Goal: Navigation & Orientation: Find specific page/section

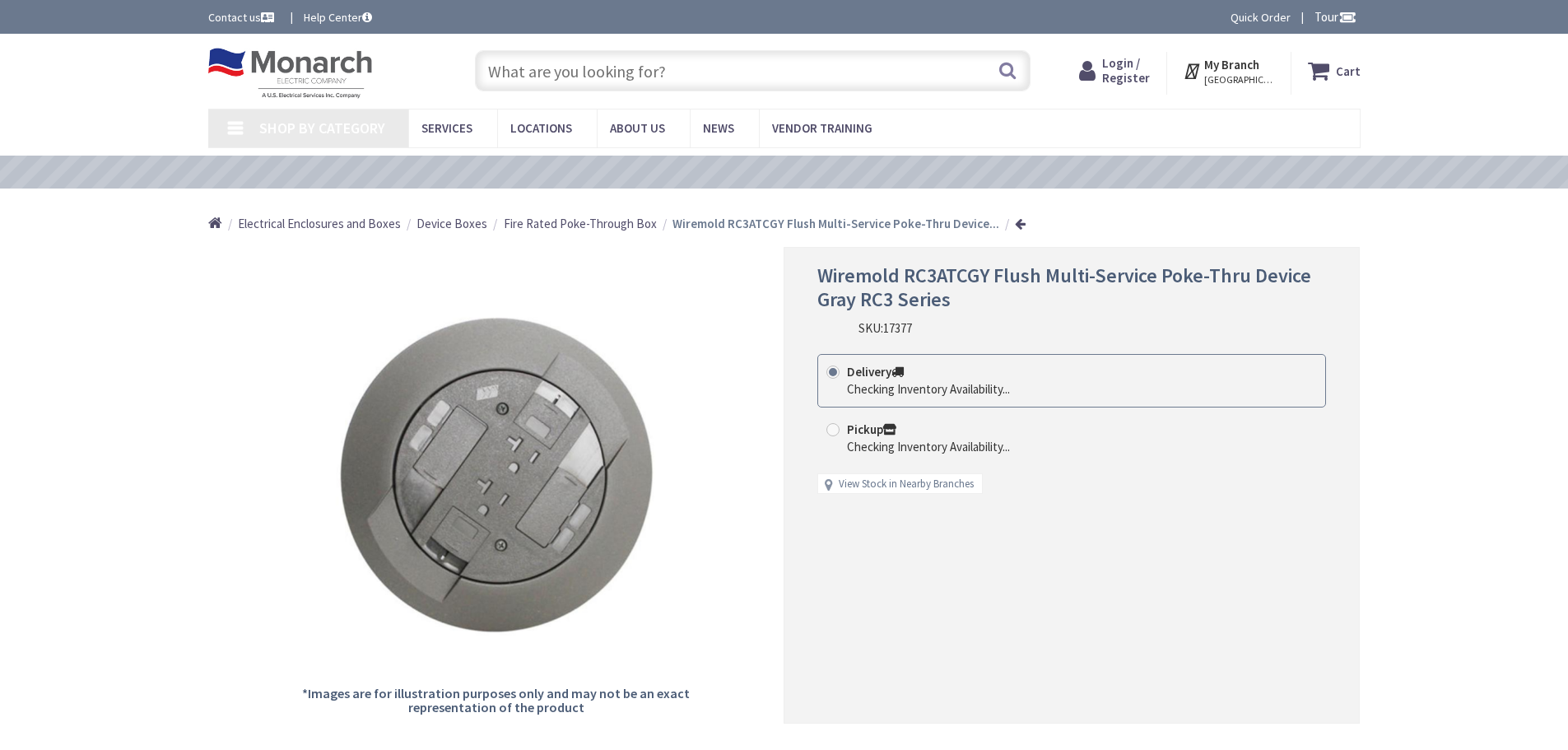
type input "[PERSON_NAME][GEOGRAPHIC_DATA], [STREET_ADDRESS][PERSON_NAME]"
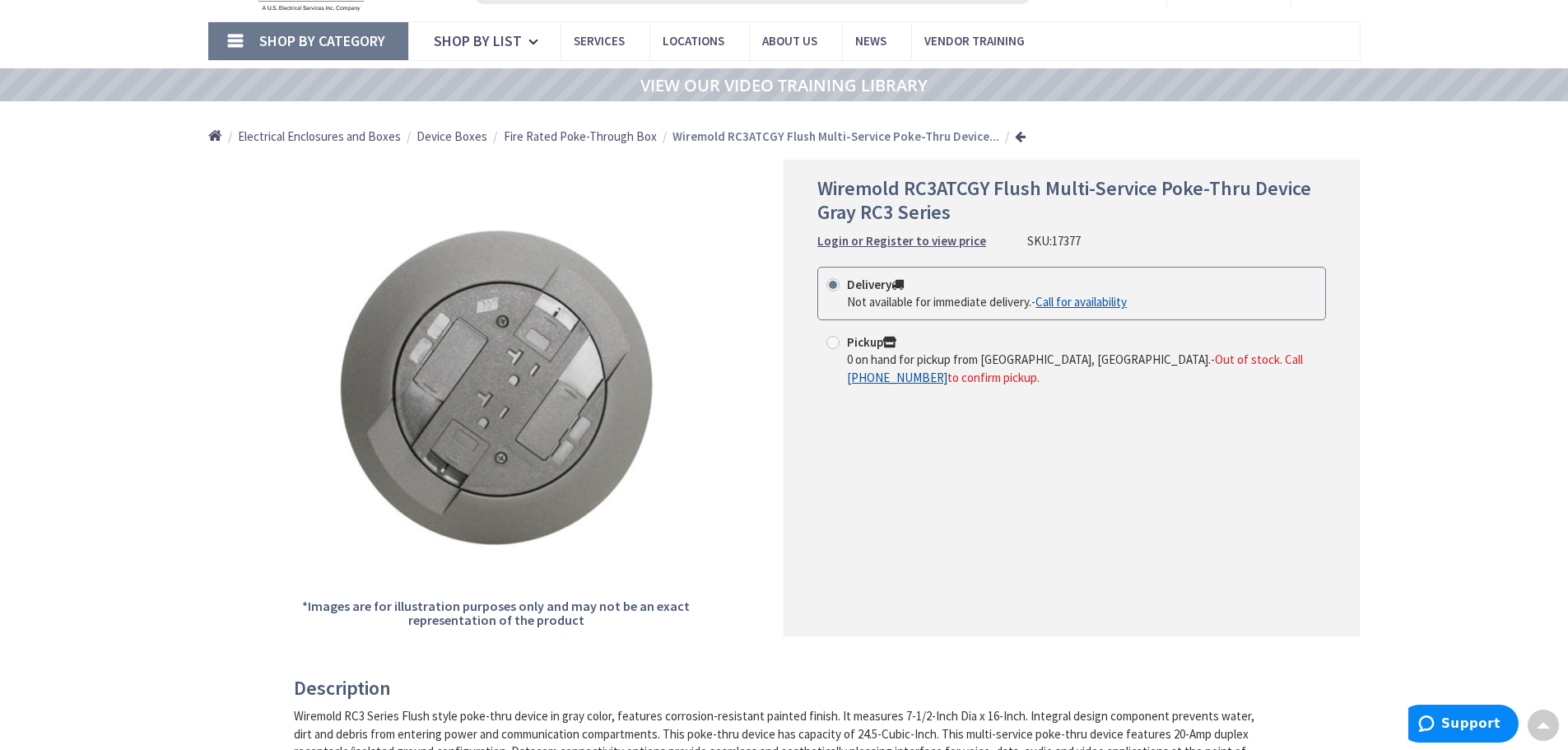
scroll to position [82, 0]
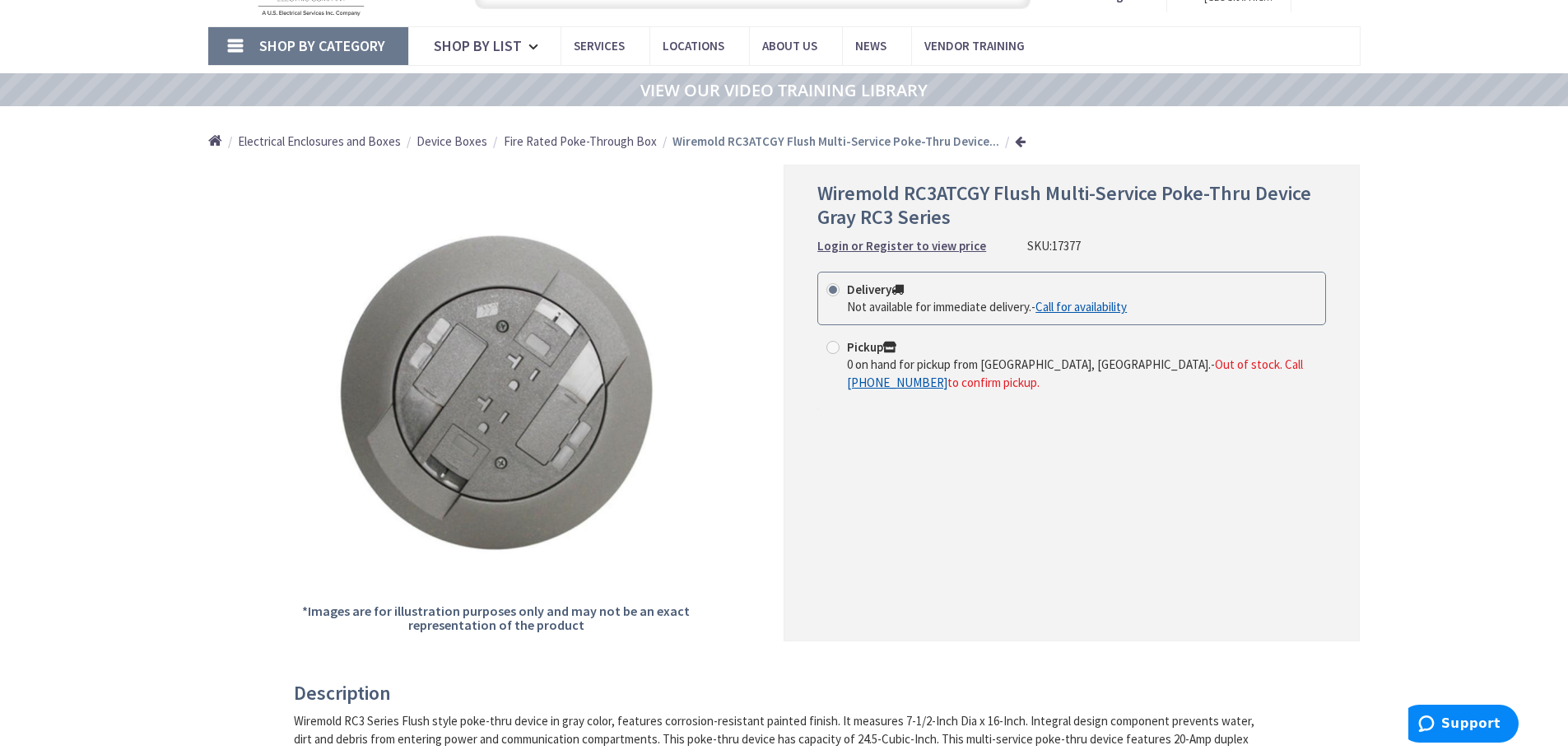
click at [593, 134] on span "Fire Rated Poke-Through Box" at bounding box center [580, 141] width 153 height 16
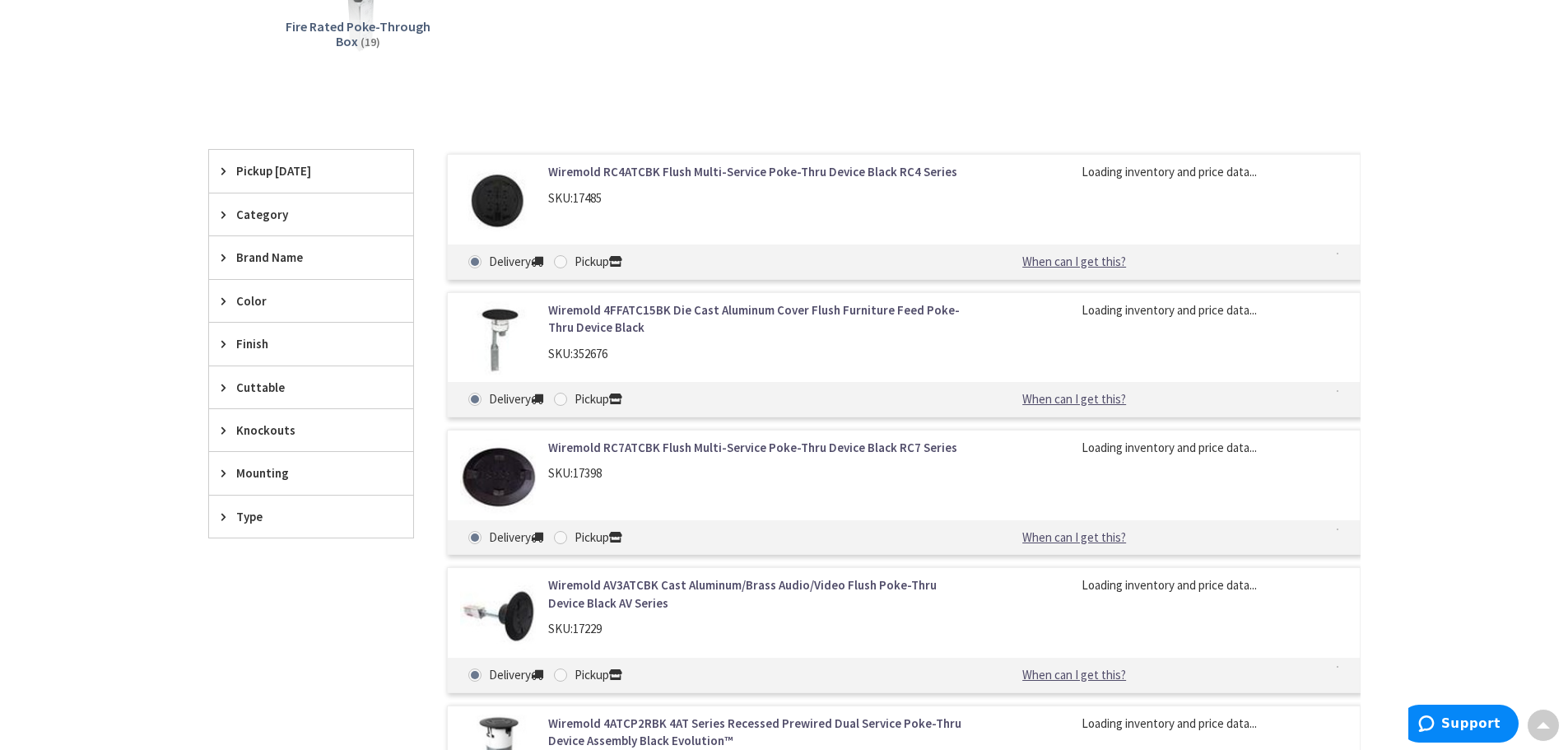
scroll to position [494, 0]
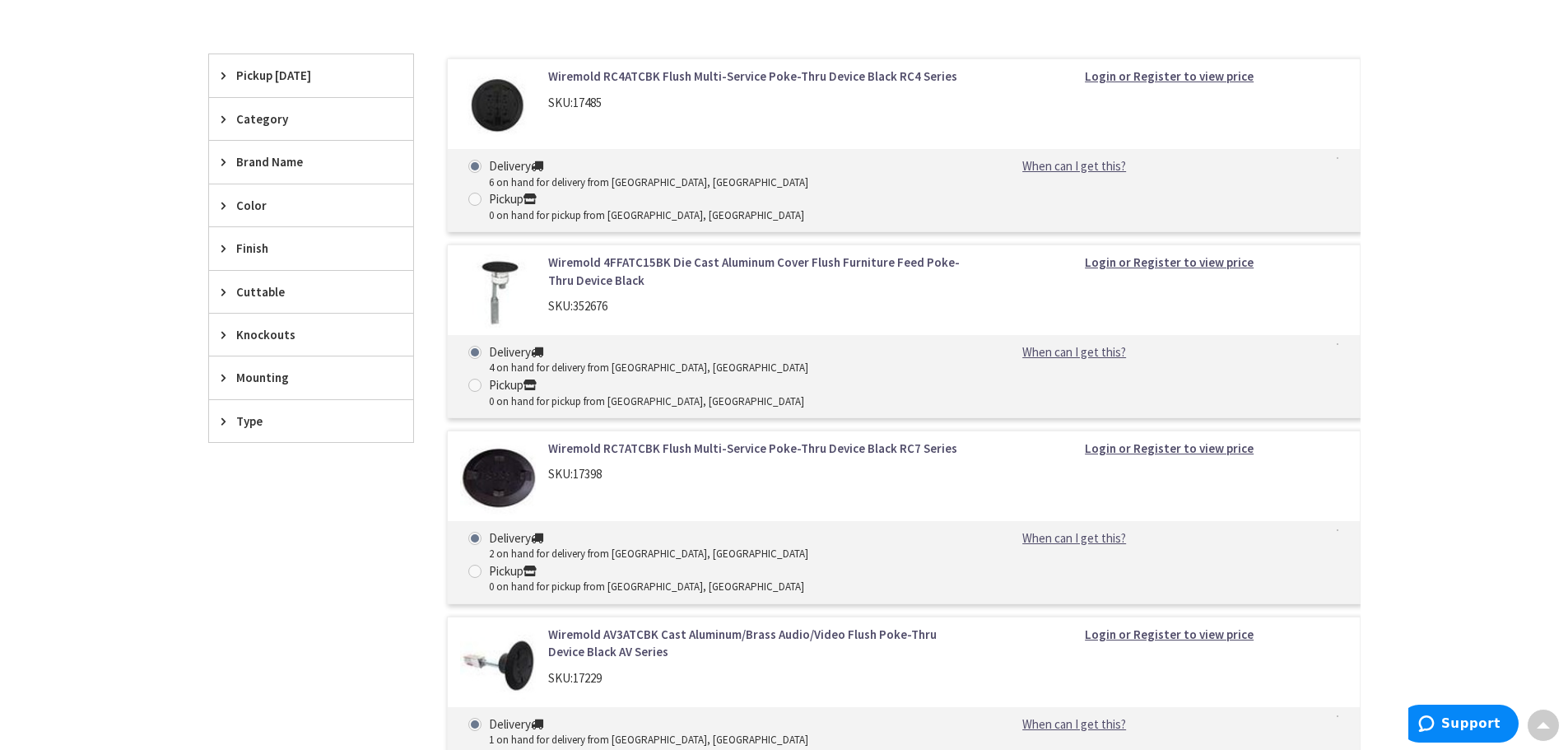
click at [253, 246] on span "Finish" at bounding box center [303, 248] width 134 height 17
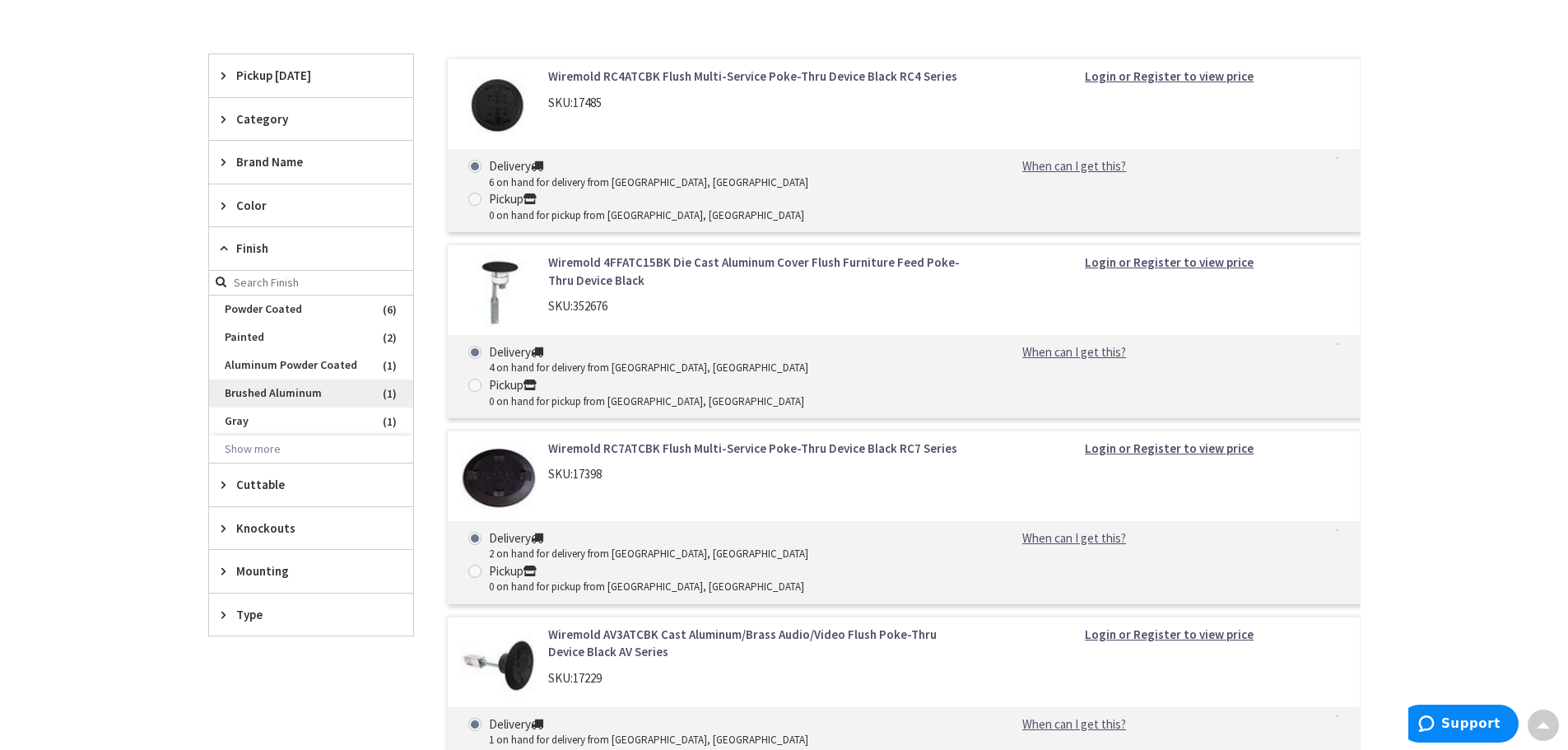
click at [254, 396] on span "Brushed Aluminum" at bounding box center [311, 393] width 204 height 28
